Goal: Navigation & Orientation: Find specific page/section

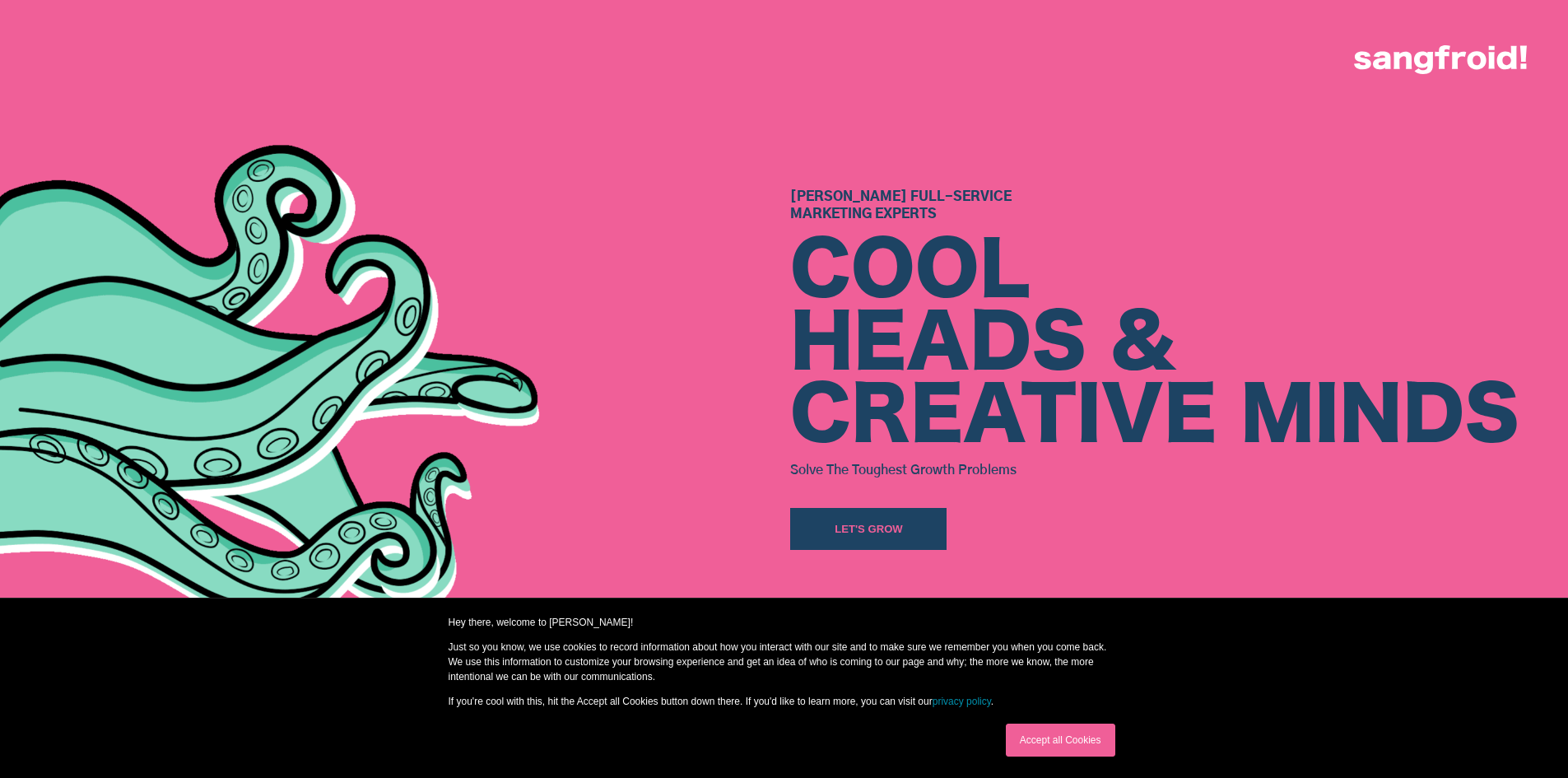
click at [1047, 737] on link "Accept all Cookies" at bounding box center [1061, 740] width 110 height 33
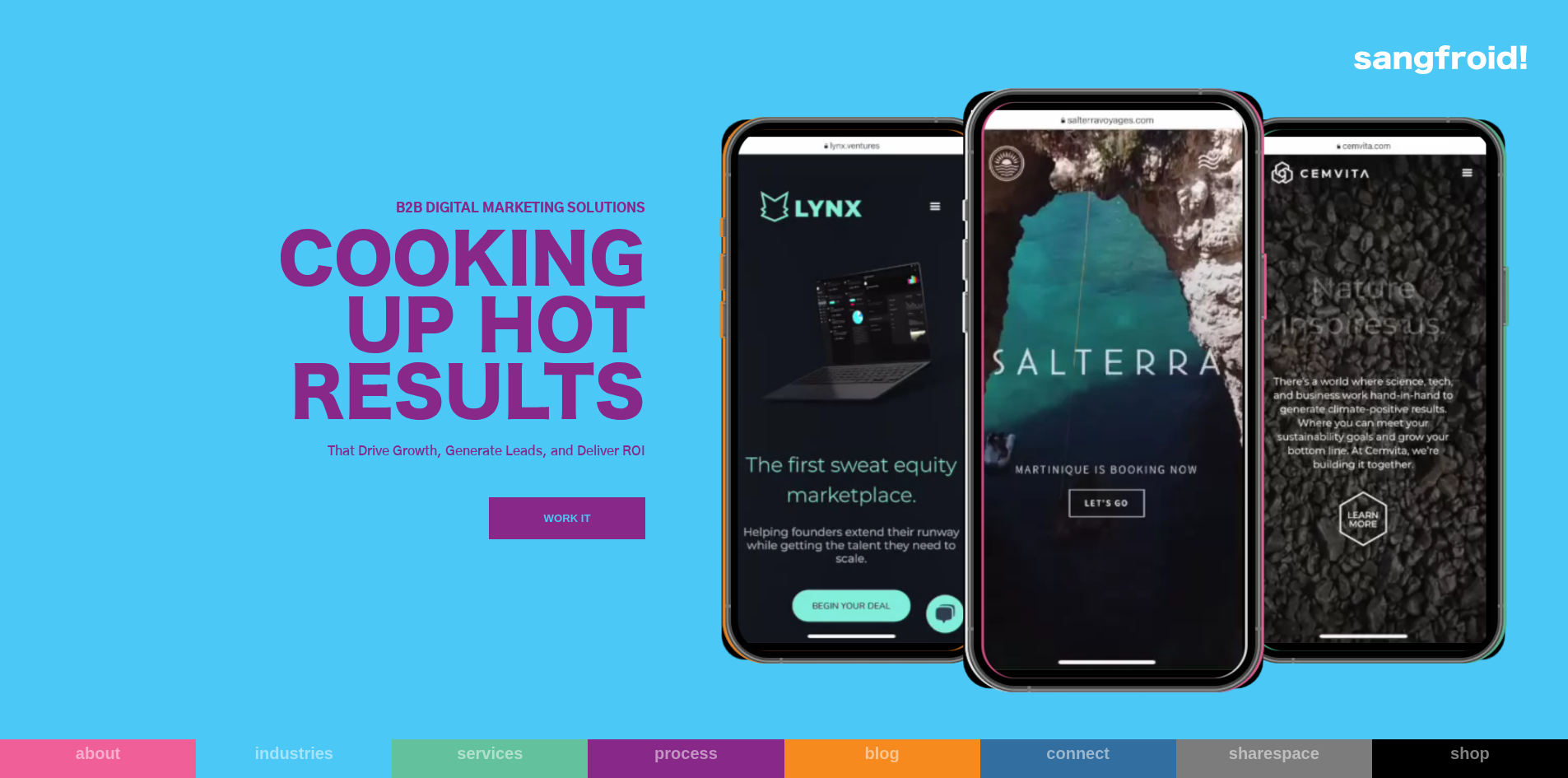
scroll to position [2141, 0]
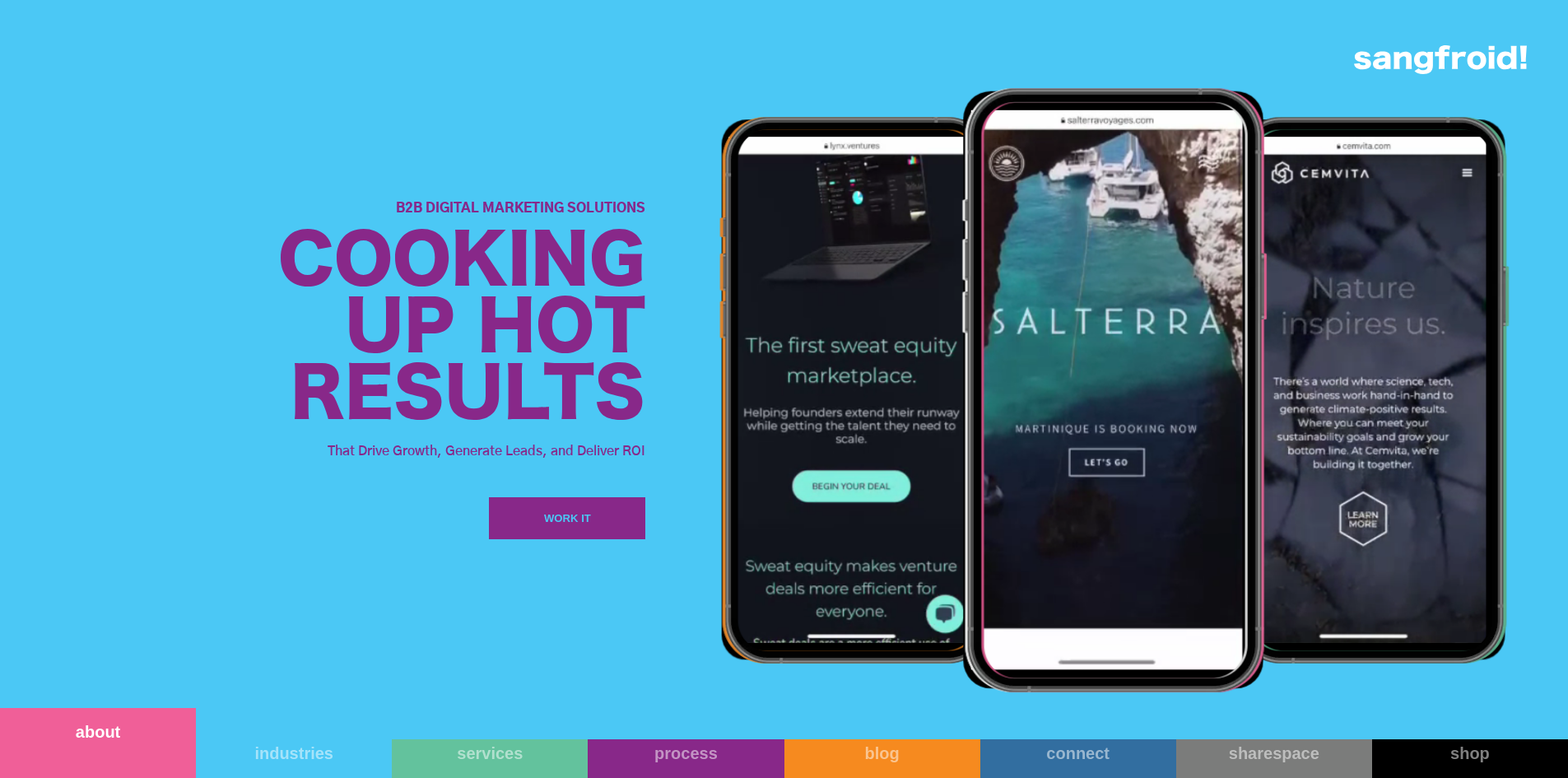
click at [125, 755] on link "about" at bounding box center [98, 744] width 196 height 70
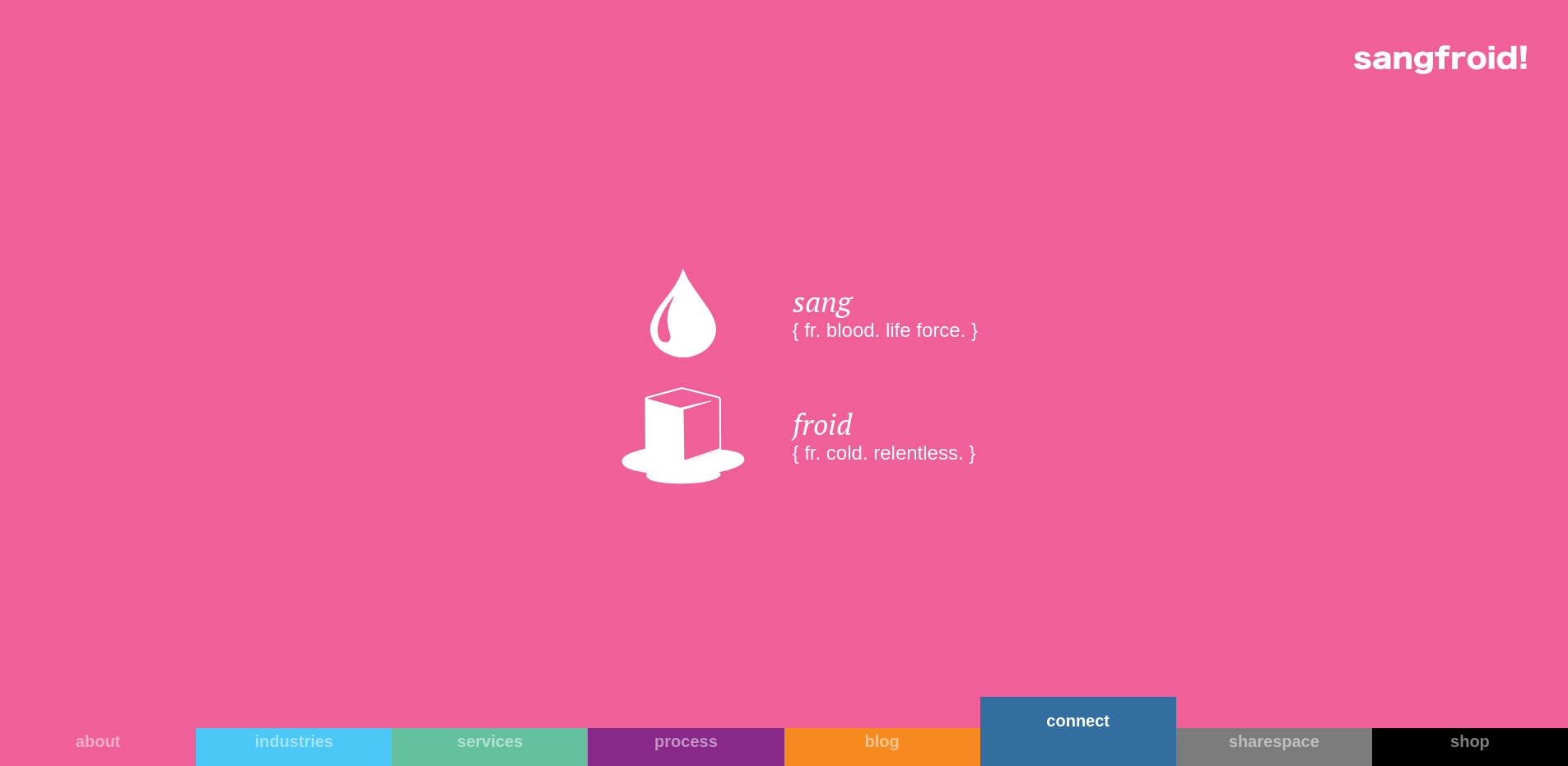
click at [1076, 738] on link "connect" at bounding box center [1078, 731] width 196 height 69
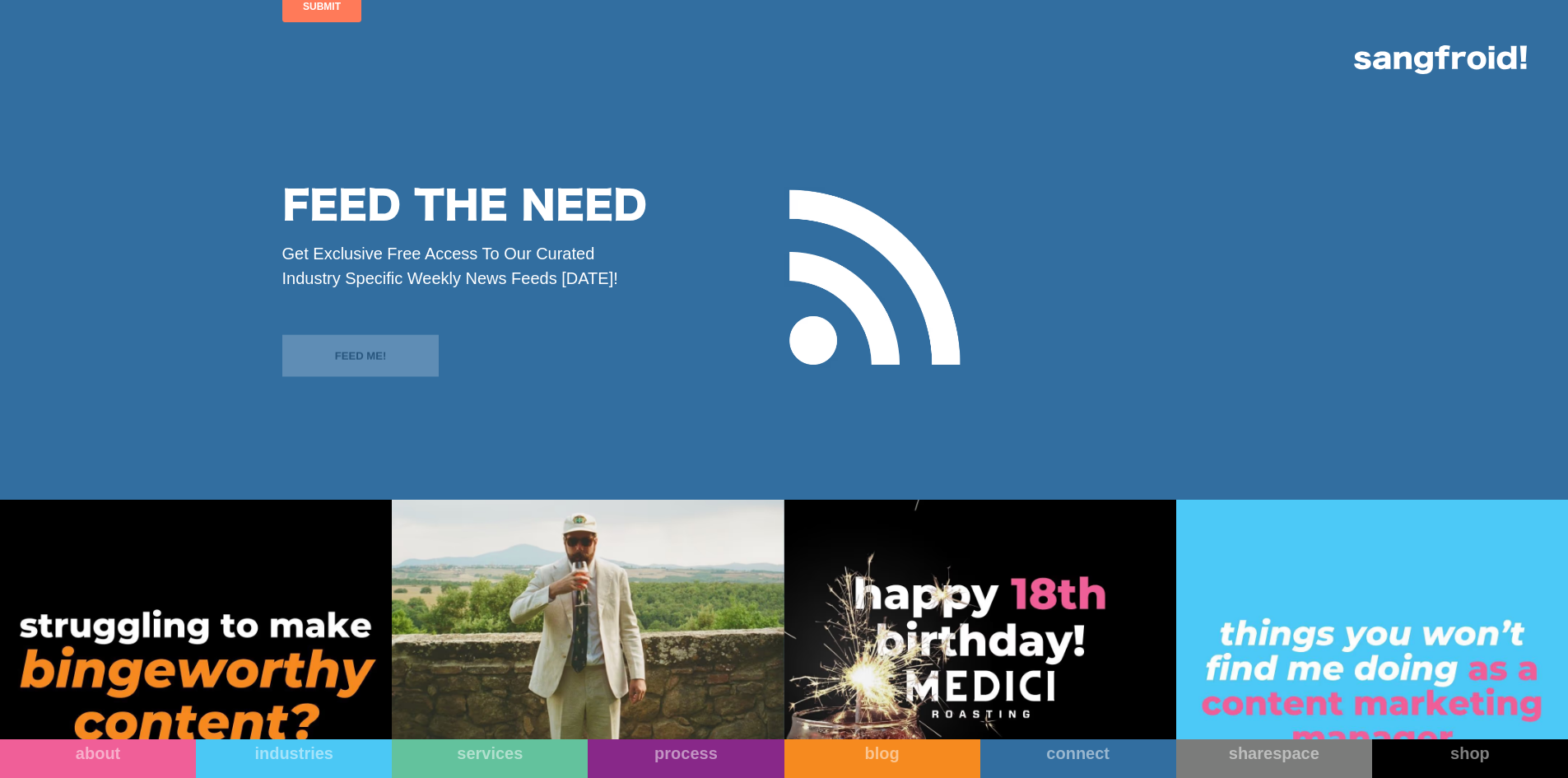
scroll to position [3518, 0]
